Goal: Task Accomplishment & Management: Complete application form

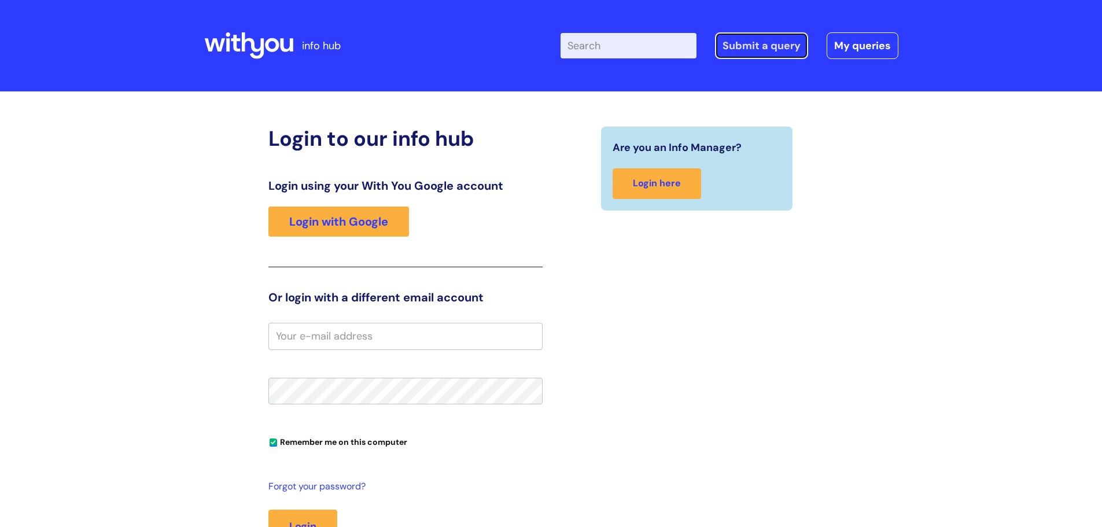
click at [730, 45] on link "Submit a query" at bounding box center [761, 45] width 93 height 27
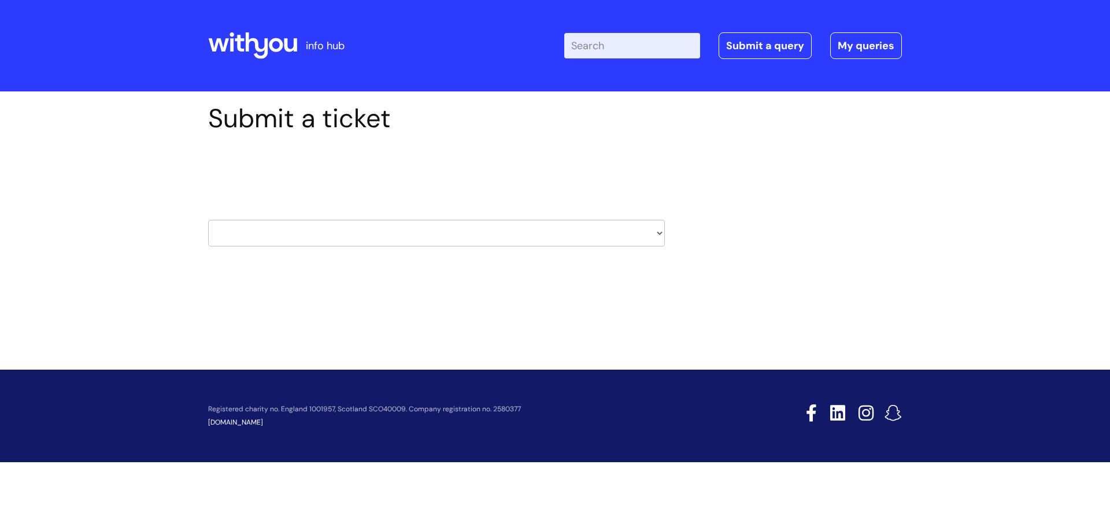
click at [660, 234] on select "HR / People IT and Support Clinical Drug Alerts Finance Accounts Data Support T…" at bounding box center [436, 233] width 457 height 27
select select "learning_and_development"
click at [208, 220] on select "HR / People IT and Support Clinical Drug Alerts Finance Accounts Data Support T…" at bounding box center [436, 233] width 457 height 27
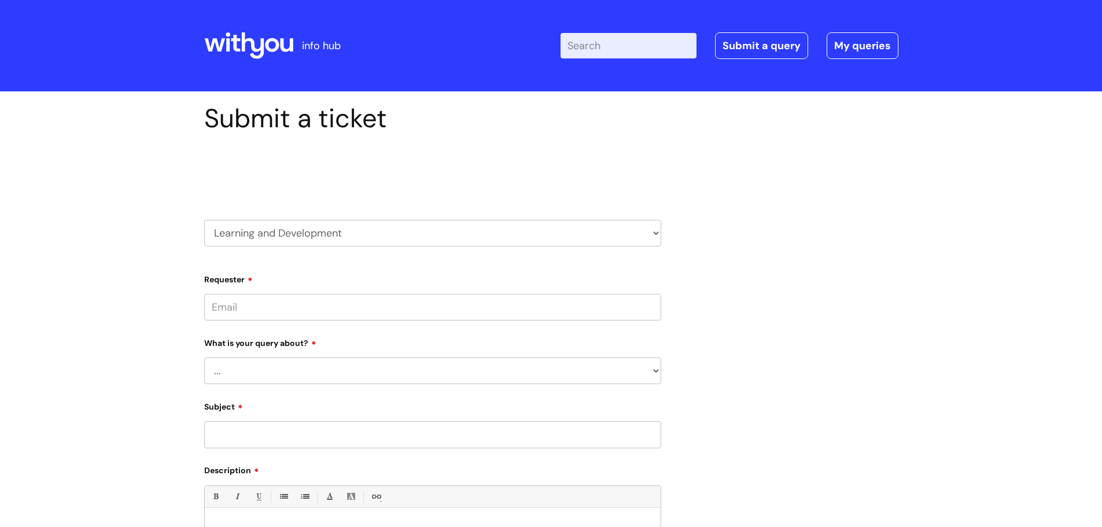
click at [252, 308] on input "Requester" at bounding box center [432, 307] width 457 height 27
click at [241, 309] on input "vivien." at bounding box center [432, 307] width 457 height 27
type input "vivien.hughes@wearewithyou.org.uk"
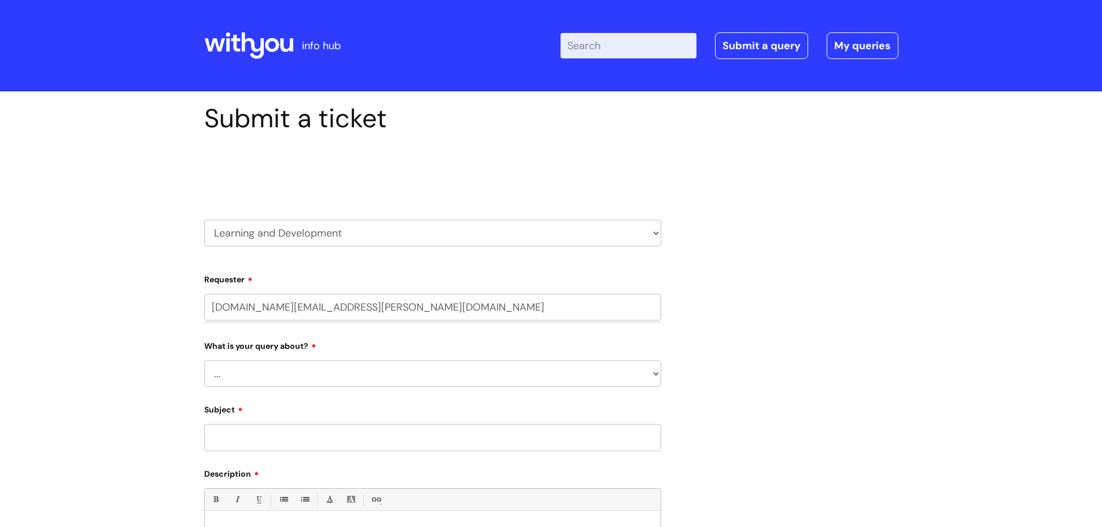
click at [261, 375] on select "... Question about a training course or session booking Ask about apprenticeshi…" at bounding box center [432, 373] width 457 height 27
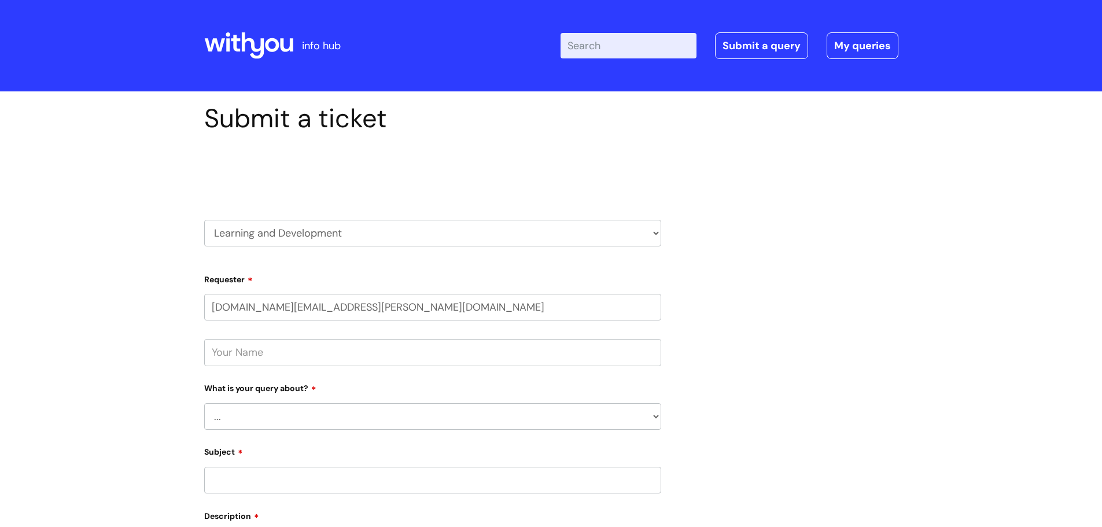
select select "Question about mandatory or required training"
click at [204, 403] on select "... Question about a training course or session booking Ask about apprenticeshi…" at bounding box center [432, 416] width 457 height 27
click at [251, 355] on input "text" at bounding box center [432, 352] width 457 height 27
click at [250, 352] on input "Vivien hughes" at bounding box center [432, 352] width 457 height 27
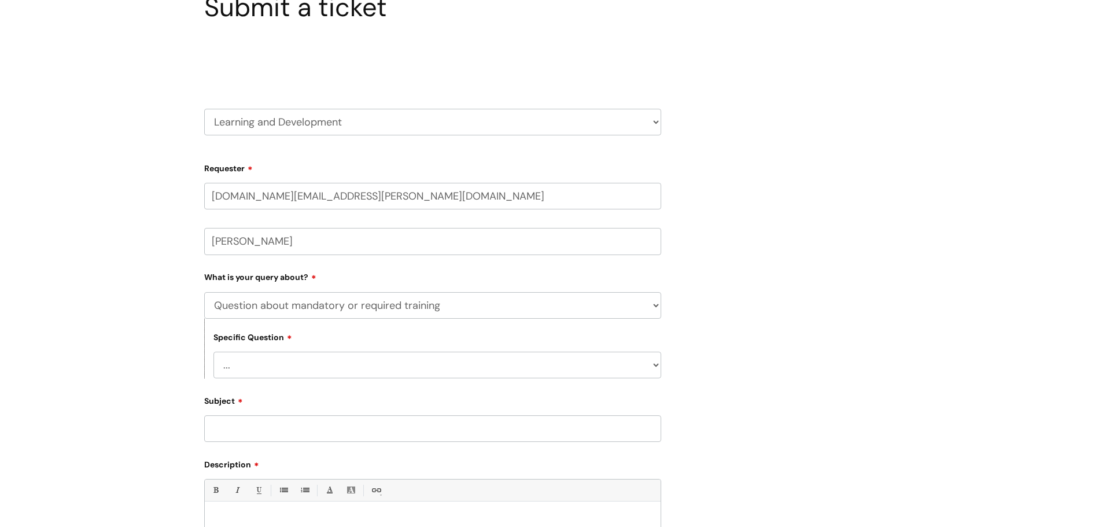
scroll to position [116, 0]
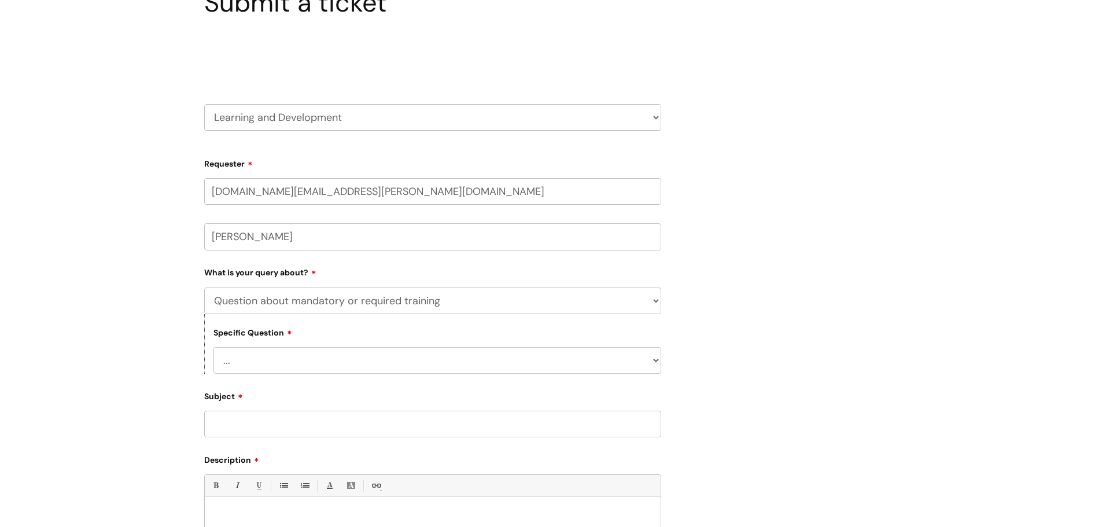
type input "Vivien Hughes"
click at [254, 358] on select "... Induction requirements Compliance deadlines Refresher schedule Mandatory tr…" at bounding box center [437, 360] width 448 height 27
select select "Mandatory training content query"
click at [213, 347] on select "... Induction requirements Compliance deadlines Refresher schedule Mandatory tr…" at bounding box center [437, 360] width 448 height 27
click at [235, 419] on input "Subject" at bounding box center [432, 424] width 457 height 27
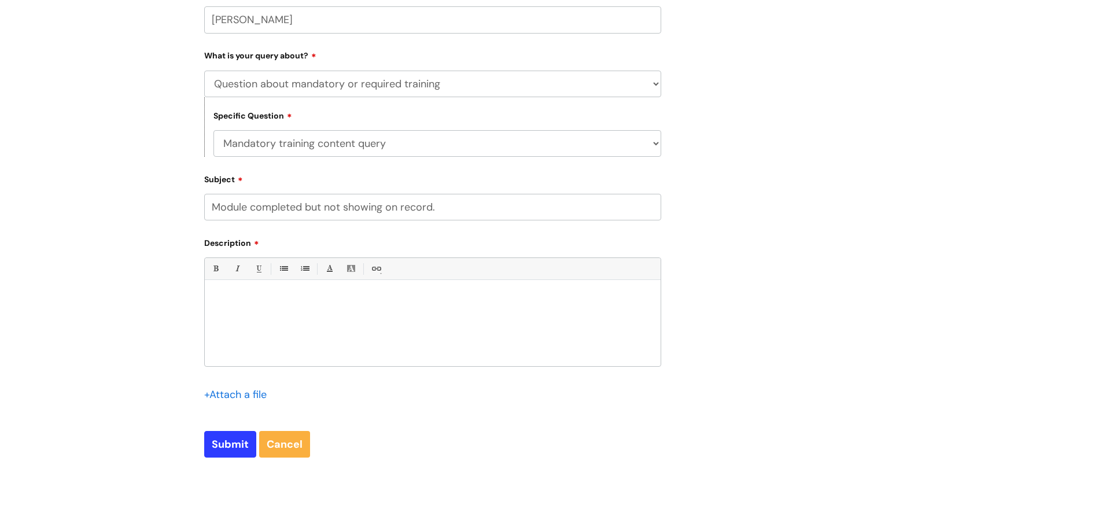
scroll to position [347, 0]
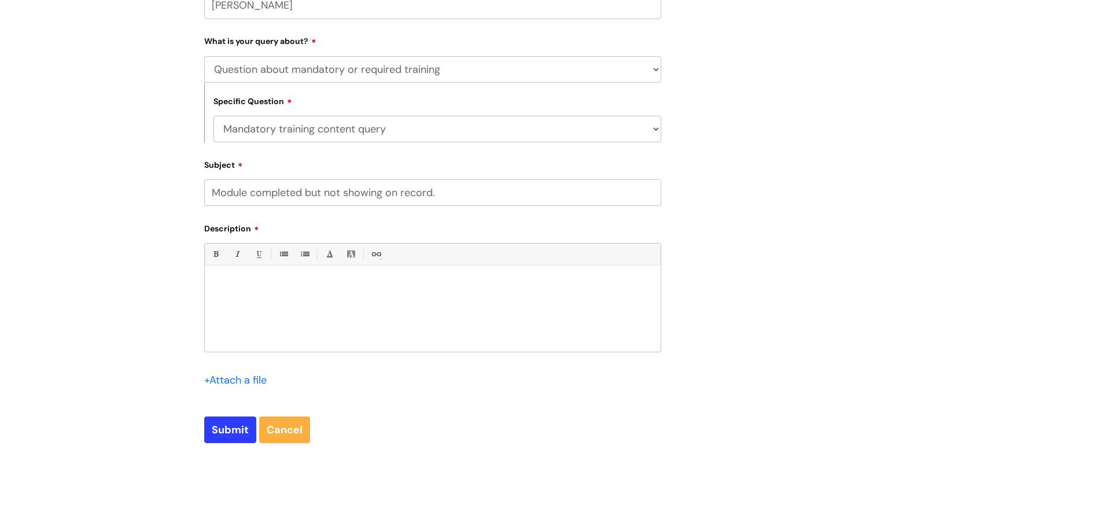
type input "Module completed but not showing on record."
click at [215, 282] on p at bounding box center [432, 285] width 438 height 10
click at [313, 283] on p "Hi there , i completed the" at bounding box center [432, 285] width 438 height 10
click at [428, 287] on p "Hi there , i completed the Investigations collection today. The" at bounding box center [432, 285] width 438 height 10
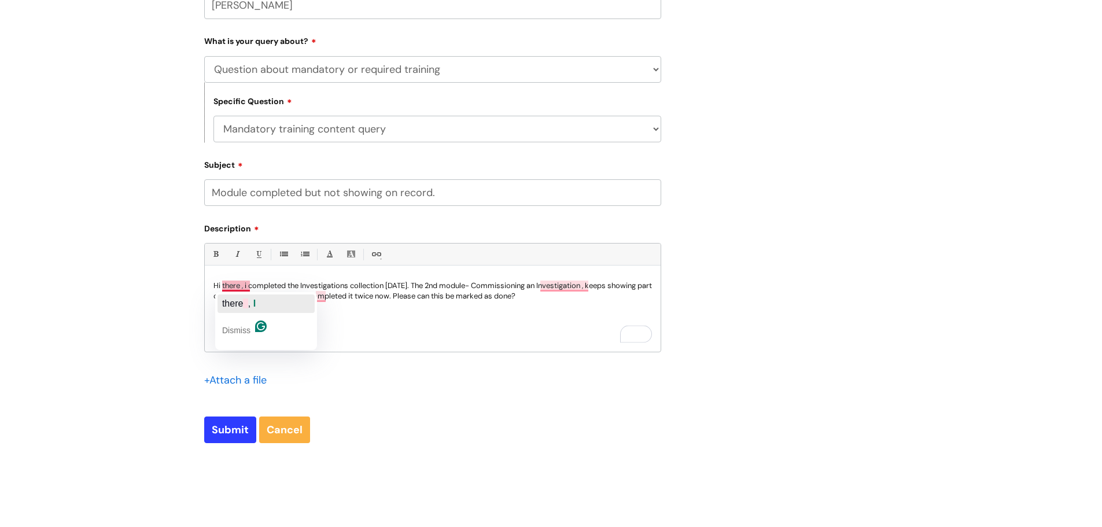
click at [236, 298] on span "there" at bounding box center [232, 303] width 21 height 10
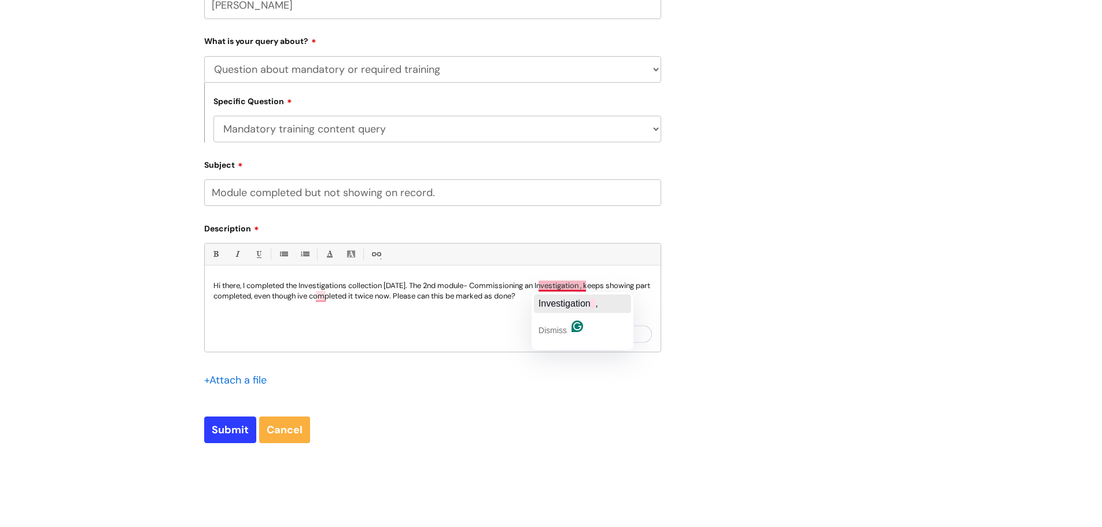
click at [558, 298] on span "Investigation" at bounding box center [564, 303] width 52 height 10
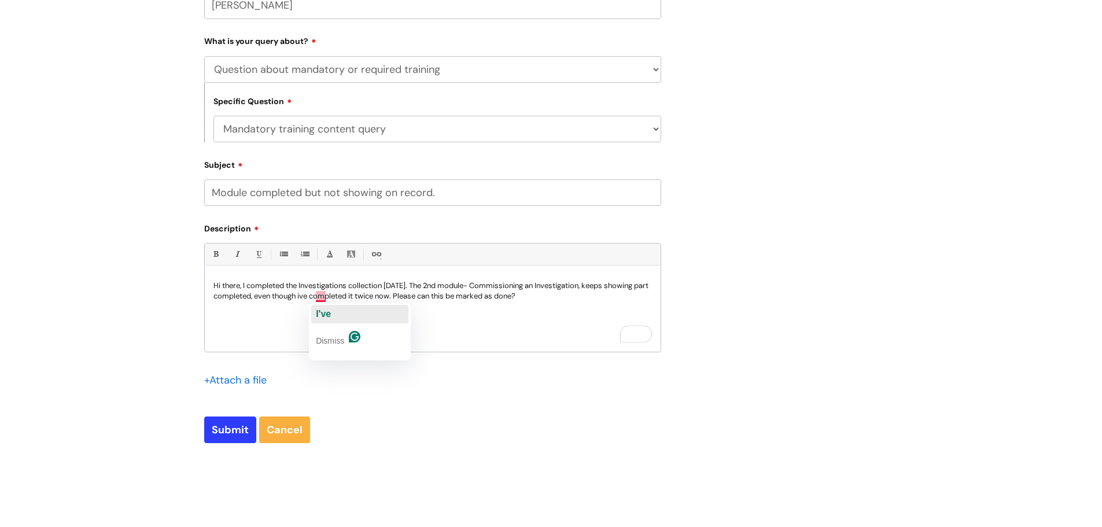
click at [322, 316] on span "I've" at bounding box center [323, 314] width 15 height 10
click at [553, 296] on p "Hi there, I completed the Investigations collection today. The 2nd module- Comm…" at bounding box center [432, 290] width 438 height 21
click at [221, 430] on input "Submit" at bounding box center [230, 429] width 52 height 27
type input "Please Wait..."
